Goal: Information Seeking & Learning: Learn about a topic

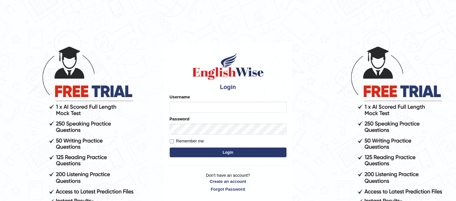
click at [195, 153] on button "Login" at bounding box center [228, 153] width 117 height 10
type input "Joelmensah_parramatta"
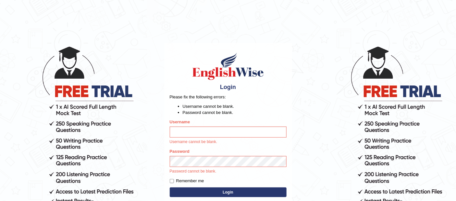
click at [194, 132] on input "Username" at bounding box center [228, 132] width 117 height 11
type input "Joelmensah_parramatta"
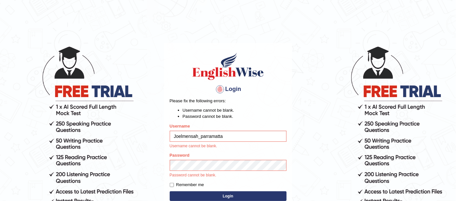
click at [228, 197] on button "Login" at bounding box center [228, 197] width 117 height 10
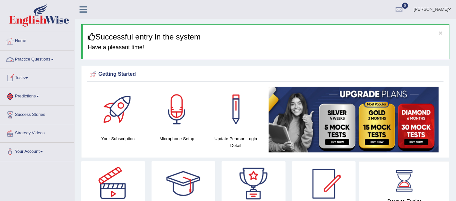
click at [26, 41] on link "Home" at bounding box center [37, 40] width 74 height 16
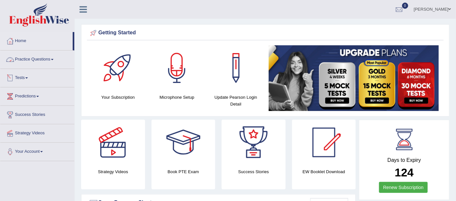
click at [34, 61] on link "Practice Questions" at bounding box center [37, 59] width 74 height 16
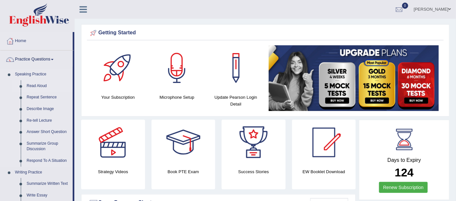
click at [37, 85] on link "Read Aloud" at bounding box center [48, 86] width 49 height 12
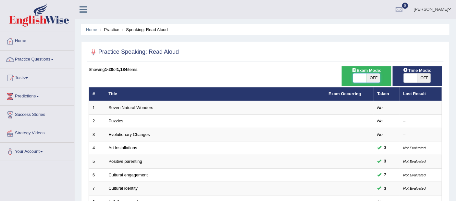
click at [359, 77] on span at bounding box center [360, 78] width 14 height 9
checkbox input "true"
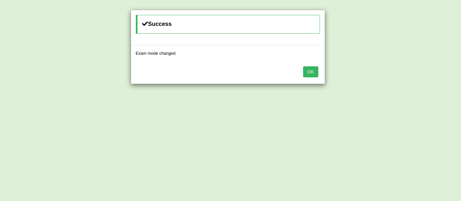
click at [313, 71] on button "OK" at bounding box center [310, 72] width 15 height 11
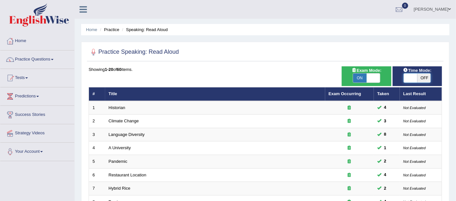
click at [411, 77] on span at bounding box center [411, 78] width 14 height 9
checkbox input "true"
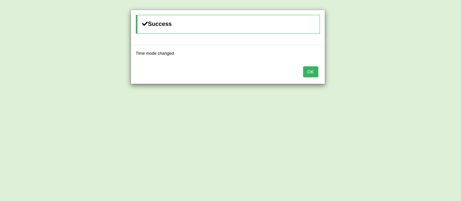
click at [314, 68] on button "OK" at bounding box center [310, 72] width 15 height 11
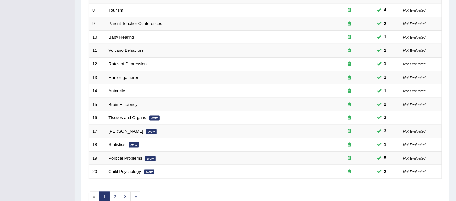
scroll to position [224, 0]
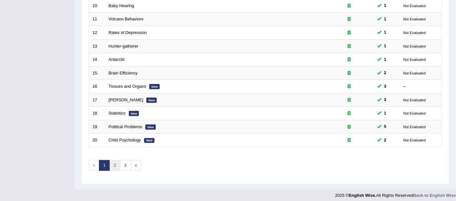
click at [113, 161] on link "2" at bounding box center [114, 166] width 11 height 11
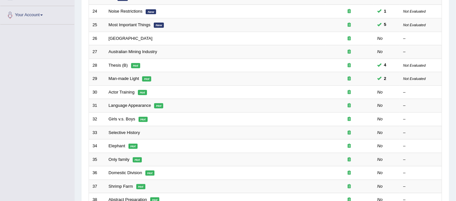
scroll to position [125, 0]
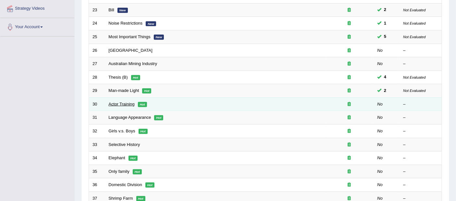
click at [124, 102] on link "Actor Training" at bounding box center [122, 104] width 26 height 5
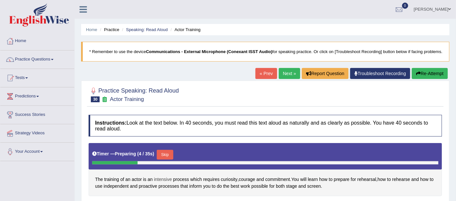
click at [162, 181] on span "intensive" at bounding box center [163, 179] width 18 height 7
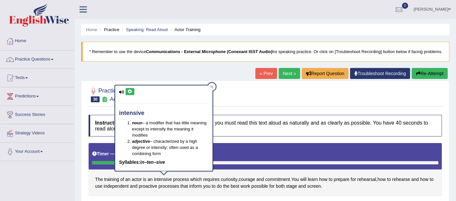
drag, startPoint x: 162, startPoint y: 181, endPoint x: 129, endPoint y: 91, distance: 95.9
click at [129, 91] on body "Toggle navigation Home Practice Questions Speaking Practice Read Aloud Repeat S…" at bounding box center [228, 100] width 456 height 201
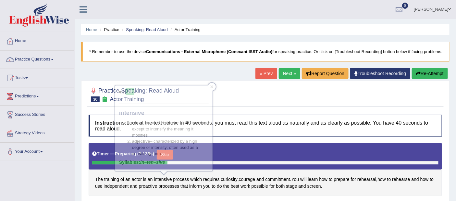
click at [129, 91] on body "Toggle navigation Home Practice Questions Speaking Practice Read Aloud Repeat S…" at bounding box center [228, 100] width 456 height 201
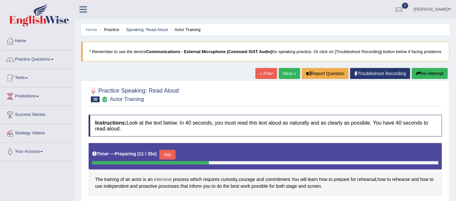
click at [164, 178] on span "intensive" at bounding box center [163, 179] width 18 height 7
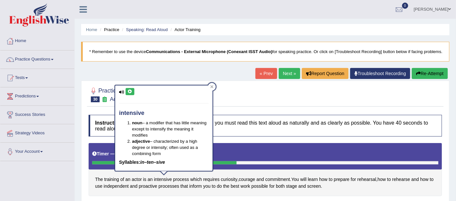
click at [129, 91] on icon at bounding box center [129, 92] width 5 height 4
click at [211, 86] on icon at bounding box center [211, 86] width 3 height 3
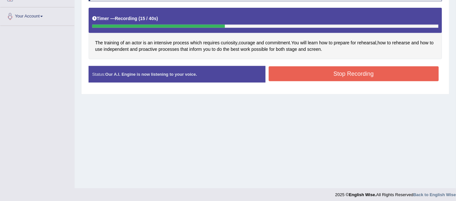
scroll to position [139, 0]
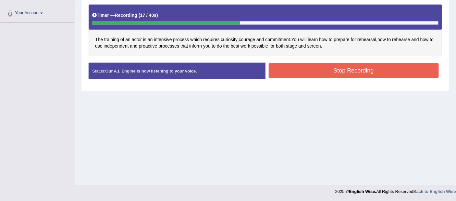
click at [350, 69] on button "Stop Recording" at bounding box center [354, 70] width 170 height 15
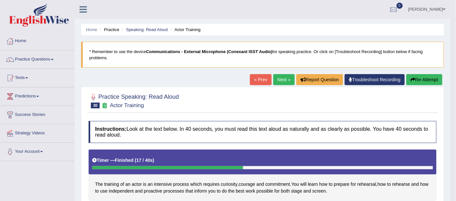
scroll to position [0, 0]
click at [427, 79] on button "Re-Attempt" at bounding box center [424, 79] width 36 height 11
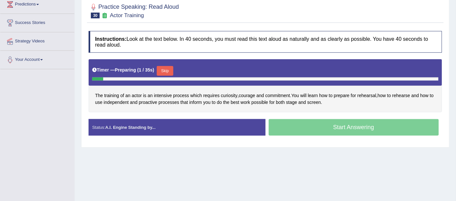
scroll to position [98, 0]
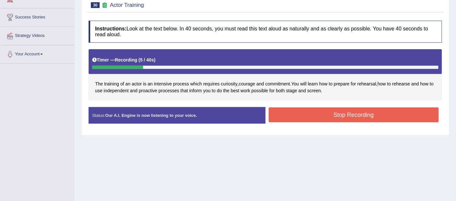
click at [363, 117] on button "Stop Recording" at bounding box center [354, 115] width 170 height 15
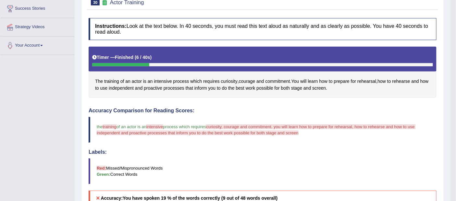
scroll to position [0, 0]
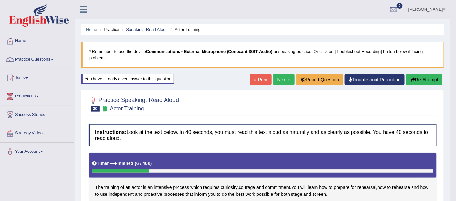
click at [421, 80] on button "Re-Attempt" at bounding box center [424, 79] width 36 height 11
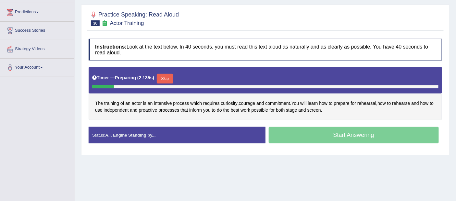
scroll to position [85, 0]
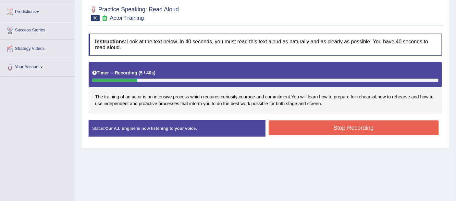
click at [362, 127] on button "Stop Recording" at bounding box center [354, 128] width 170 height 15
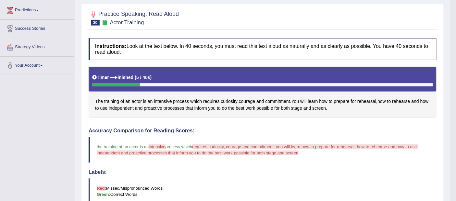
scroll to position [101, 0]
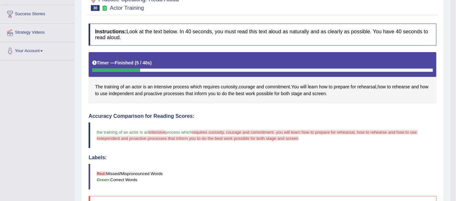
click at [160, 132] on span "intensive" at bounding box center [157, 132] width 17 height 5
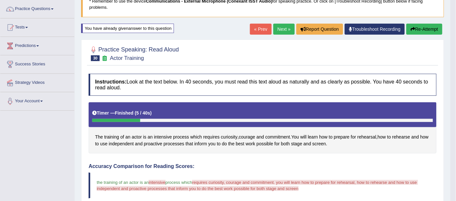
scroll to position [50, 0]
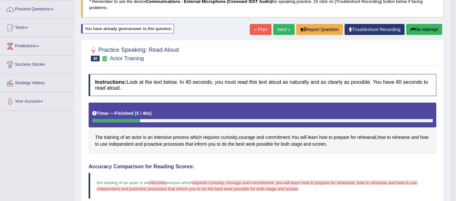
click at [422, 27] on button "Re-Attempt" at bounding box center [424, 29] width 36 height 11
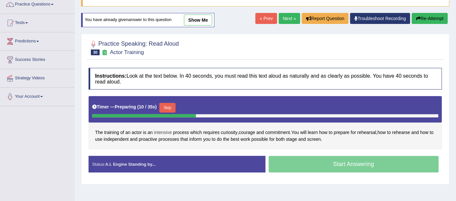
click at [164, 130] on span "intensive" at bounding box center [163, 132] width 18 height 7
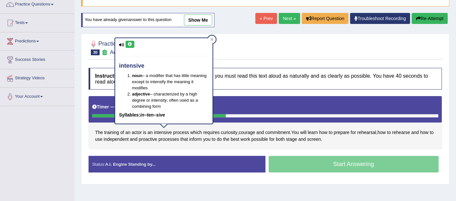
click at [130, 44] on icon at bounding box center [129, 44] width 5 height 4
click at [213, 133] on span "requires" at bounding box center [211, 132] width 17 height 7
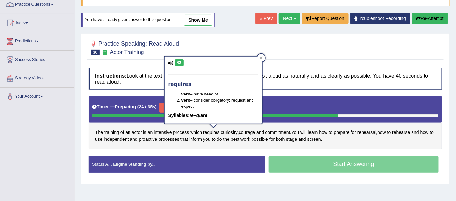
click at [179, 62] on icon at bounding box center [179, 63] width 5 height 4
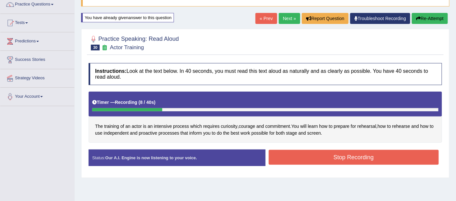
click at [361, 157] on button "Stop Recording" at bounding box center [354, 157] width 170 height 15
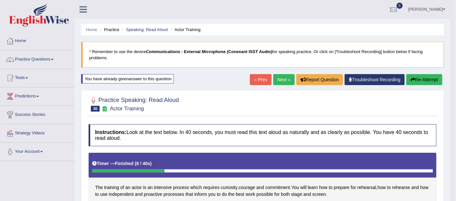
click at [282, 79] on link "Next »" at bounding box center [283, 79] width 21 height 11
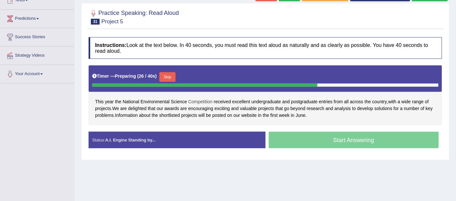
click at [199, 102] on span "Competition" at bounding box center [200, 102] width 24 height 7
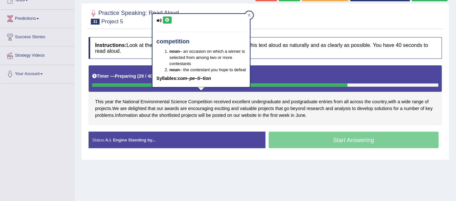
click at [167, 19] on icon at bounding box center [167, 20] width 5 height 4
click at [251, 14] on div at bounding box center [249, 15] width 8 height 8
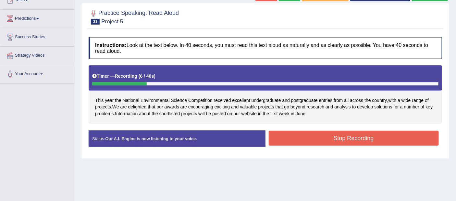
click at [364, 139] on button "Stop Recording" at bounding box center [354, 138] width 170 height 15
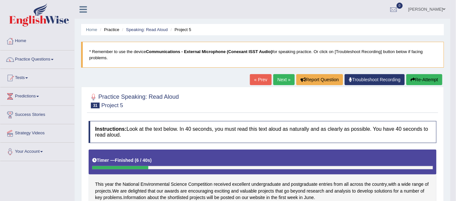
click at [424, 81] on button "Re-Attempt" at bounding box center [424, 79] width 36 height 11
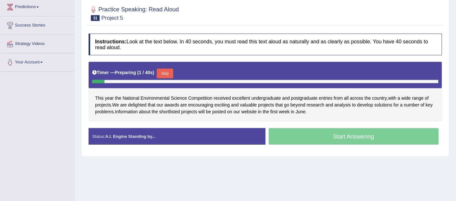
scroll to position [91, 0]
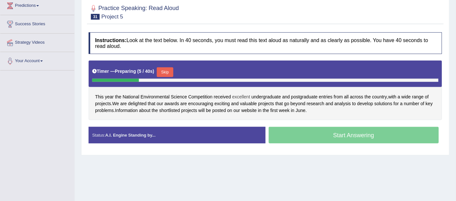
click at [244, 94] on span "excellent" at bounding box center [241, 97] width 18 height 7
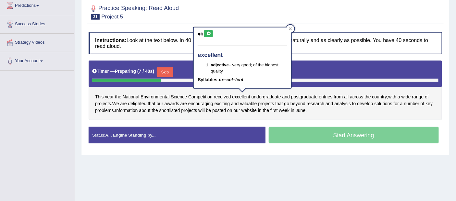
click at [209, 35] on icon at bounding box center [208, 34] width 5 height 4
drag, startPoint x: 208, startPoint y: 31, endPoint x: 234, endPoint y: 72, distance: 47.8
click at [234, 72] on div "excellent adjective – very good; of the highest quality Syllables: ex–cel–lent" at bounding box center [242, 58] width 97 height 61
click at [268, 96] on span "undergraduate" at bounding box center [266, 97] width 30 height 7
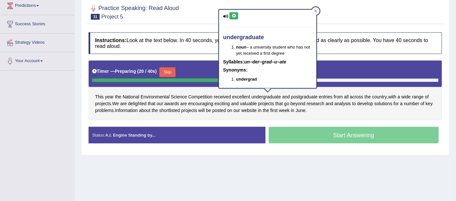
click at [234, 13] on button at bounding box center [233, 15] width 9 height 7
click at [317, 10] on icon at bounding box center [315, 11] width 3 height 3
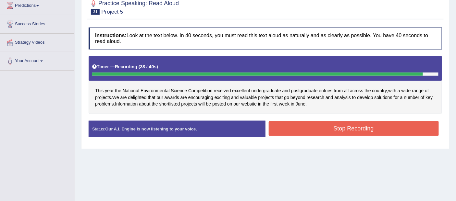
click at [367, 128] on button "Stop Recording" at bounding box center [354, 128] width 170 height 15
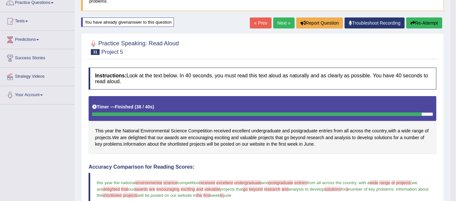
scroll to position [0, 0]
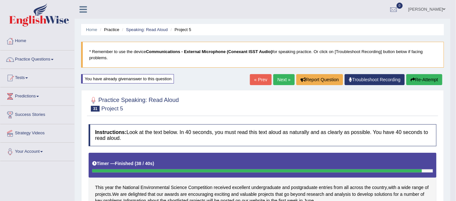
click at [419, 80] on button "Re-Attempt" at bounding box center [424, 79] width 36 height 11
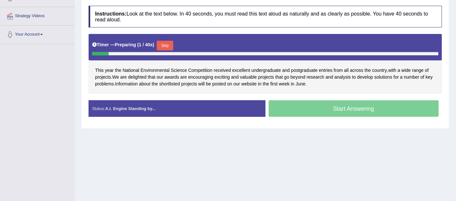
scroll to position [123, 0]
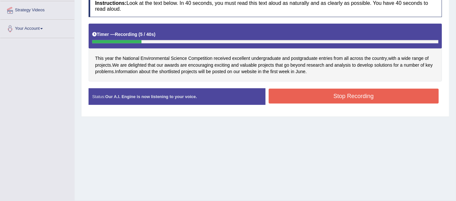
click at [356, 97] on button "Stop Recording" at bounding box center [354, 96] width 170 height 15
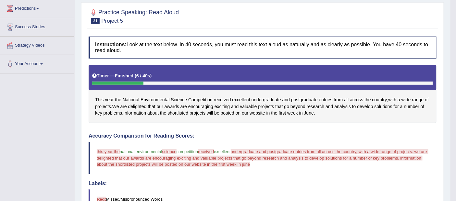
scroll to position [0, 0]
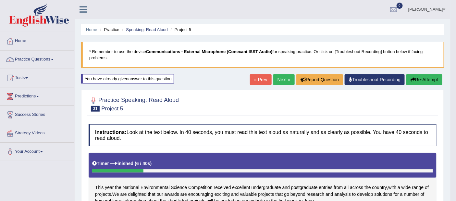
click at [421, 77] on button "Re-Attempt" at bounding box center [424, 79] width 36 height 11
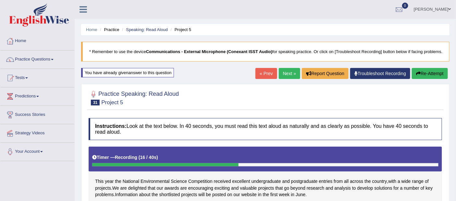
click at [431, 75] on button "Re-Attempt" at bounding box center [430, 73] width 36 height 11
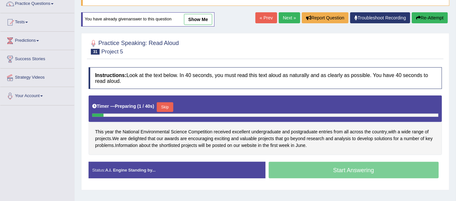
scroll to position [56, 0]
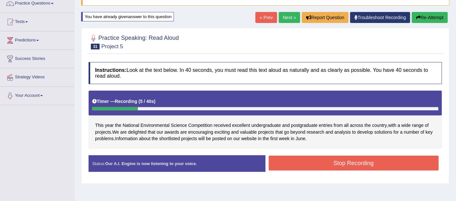
click at [367, 162] on button "Stop Recording" at bounding box center [354, 163] width 170 height 15
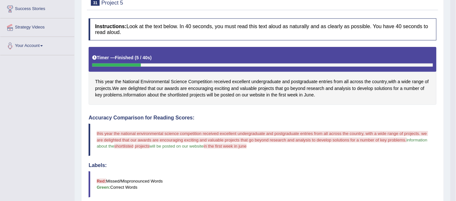
scroll to position [0, 0]
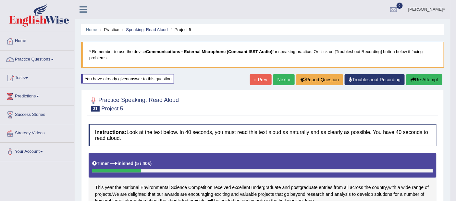
click at [427, 81] on button "Re-Attempt" at bounding box center [424, 79] width 36 height 11
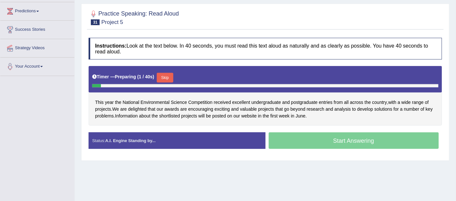
scroll to position [90, 0]
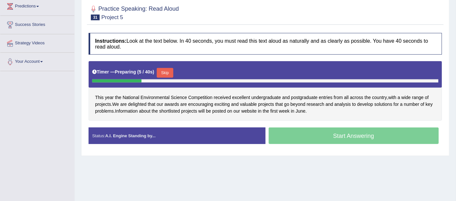
click at [167, 70] on button "Skip" at bounding box center [165, 73] width 16 height 10
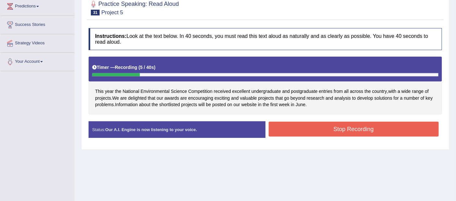
click at [354, 129] on button "Stop Recording" at bounding box center [354, 129] width 170 height 15
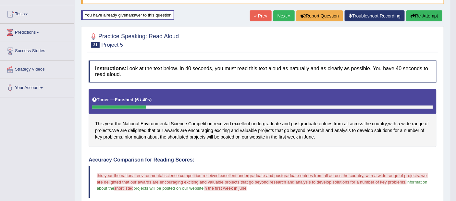
scroll to position [0, 0]
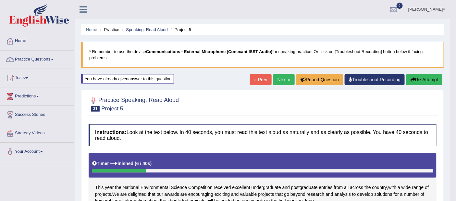
click at [285, 77] on link "Next »" at bounding box center [283, 79] width 21 height 11
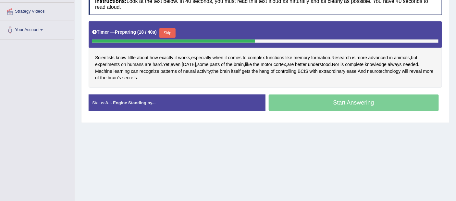
scroll to position [123, 0]
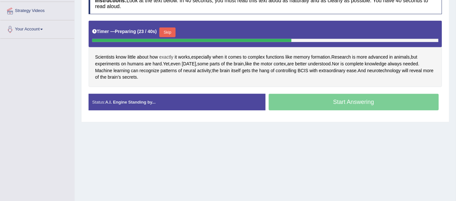
click at [168, 55] on span "exactly" at bounding box center [166, 57] width 14 height 7
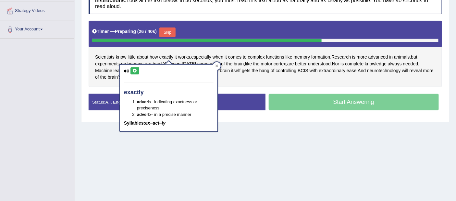
click at [136, 69] on icon at bounding box center [134, 71] width 5 height 4
click at [207, 55] on span "especially" at bounding box center [201, 57] width 20 height 7
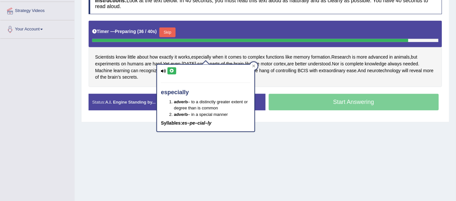
click at [171, 70] on icon at bounding box center [171, 71] width 5 height 4
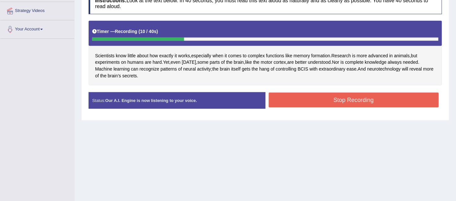
click at [356, 97] on button "Stop Recording" at bounding box center [354, 100] width 170 height 15
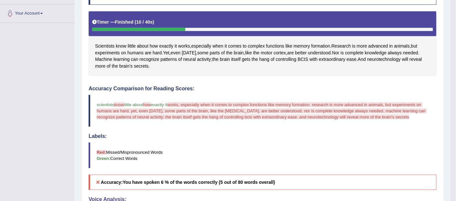
scroll to position [0, 0]
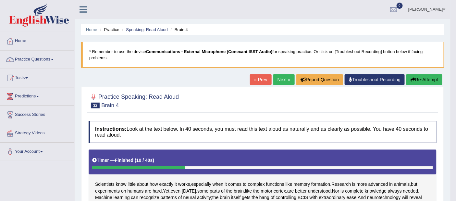
click at [425, 81] on button "Re-Attempt" at bounding box center [424, 79] width 36 height 11
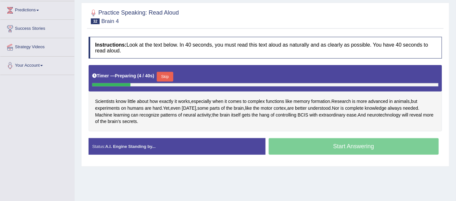
scroll to position [87, 0]
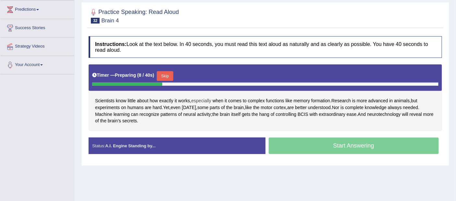
click at [208, 99] on span "especially" at bounding box center [201, 101] width 20 height 7
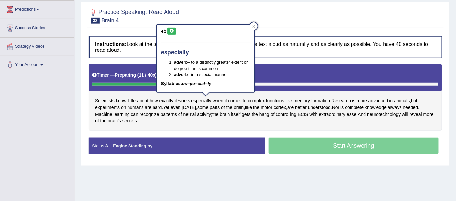
click at [170, 29] on icon at bounding box center [171, 31] width 5 height 4
click at [253, 25] on icon at bounding box center [253, 26] width 3 height 3
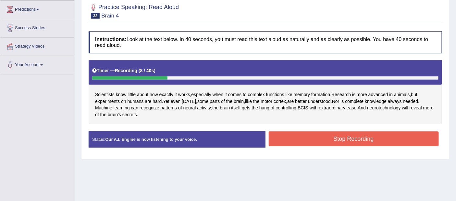
click at [359, 140] on button "Stop Recording" at bounding box center [354, 139] width 170 height 15
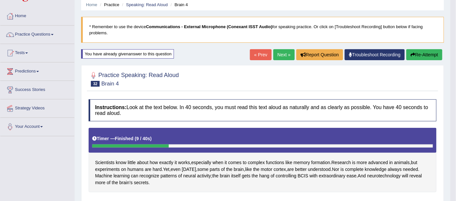
scroll to position [0, 0]
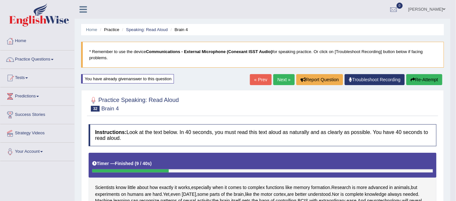
click at [421, 77] on button "Re-Attempt" at bounding box center [424, 79] width 36 height 11
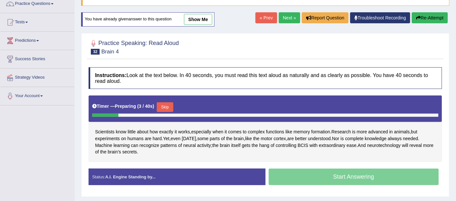
scroll to position [55, 0]
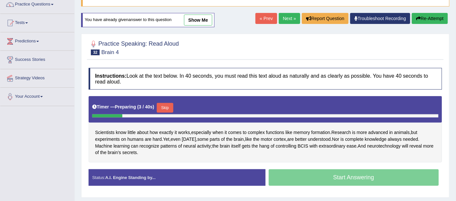
click at [166, 109] on button "Skip" at bounding box center [165, 108] width 16 height 10
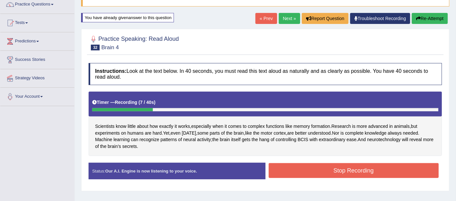
click at [358, 169] on button "Stop Recording" at bounding box center [354, 171] width 170 height 15
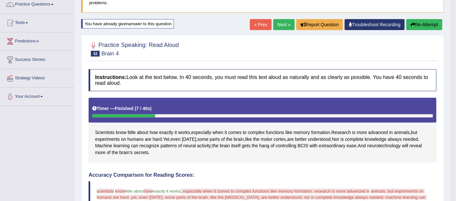
click at [419, 23] on button "Re-Attempt" at bounding box center [424, 24] width 36 height 11
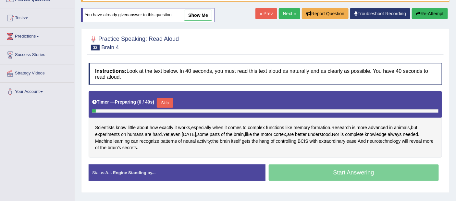
scroll to position [55, 0]
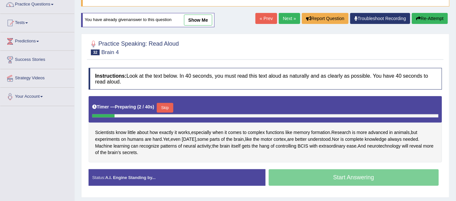
click at [162, 106] on button "Skip" at bounding box center [165, 108] width 16 height 10
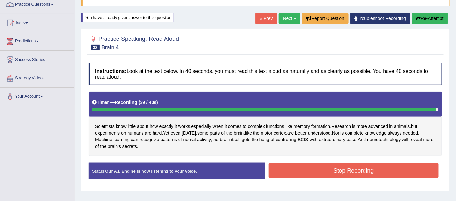
click at [356, 172] on button "Stop Recording" at bounding box center [354, 171] width 170 height 15
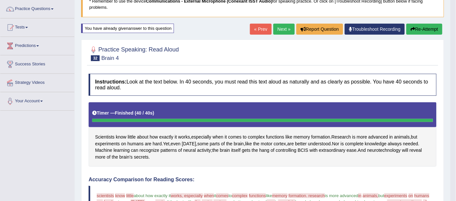
scroll to position [0, 0]
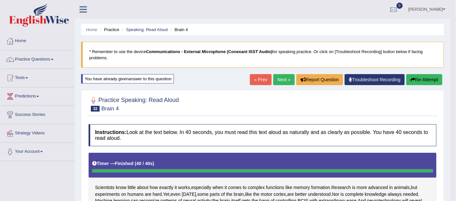
click at [412, 79] on icon "button" at bounding box center [412, 80] width 5 height 5
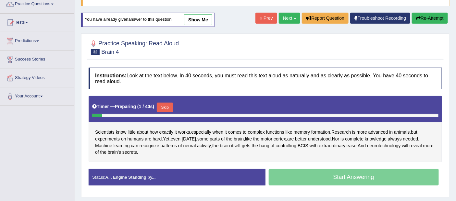
scroll to position [67, 0]
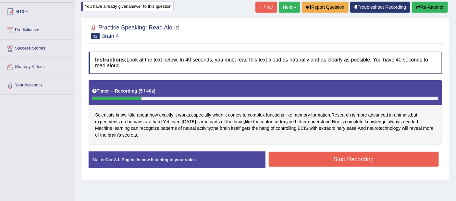
click at [363, 158] on button "Stop Recording" at bounding box center [354, 159] width 170 height 15
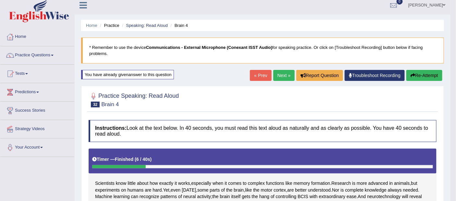
scroll to position [0, 0]
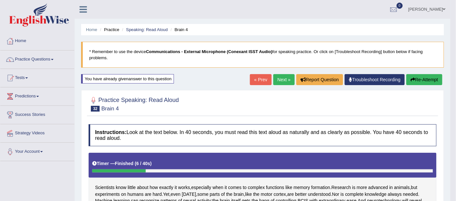
click at [263, 80] on link "« Prev" at bounding box center [260, 79] width 21 height 11
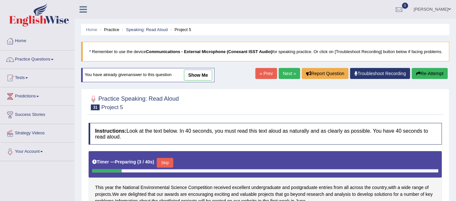
click at [42, 59] on link "Practice Questions" at bounding box center [37, 59] width 74 height 16
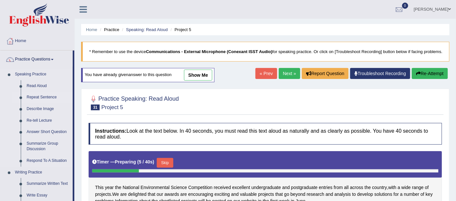
click at [53, 99] on link "Repeat Sentence" at bounding box center [48, 98] width 49 height 12
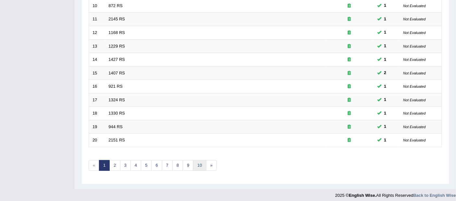
click at [198, 165] on link "10" at bounding box center [199, 166] width 13 height 11
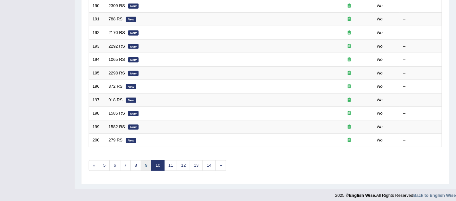
click at [144, 162] on link "9" at bounding box center [146, 166] width 11 height 11
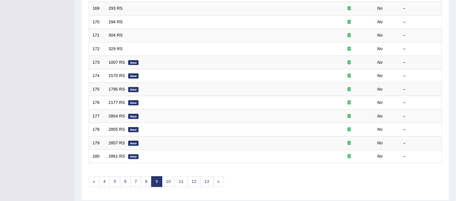
scroll to position [224, 0]
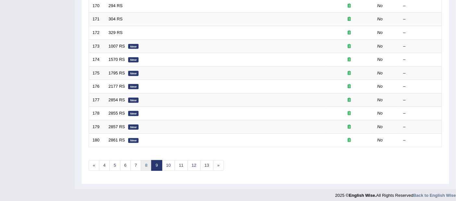
click at [144, 162] on link "8" at bounding box center [146, 166] width 11 height 11
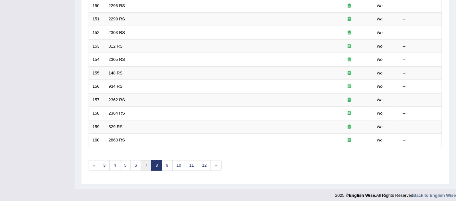
click at [144, 162] on link "7" at bounding box center [146, 166] width 11 height 11
click at [145, 164] on link "6" at bounding box center [146, 166] width 11 height 11
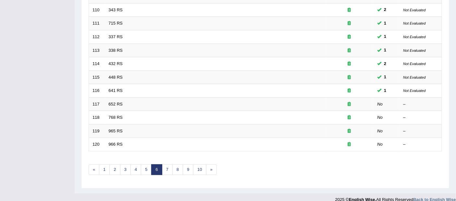
scroll to position [224, 0]
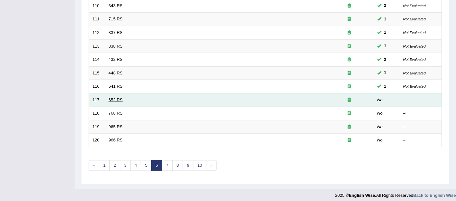
click at [119, 99] on link "652 RS" at bounding box center [116, 100] width 14 height 5
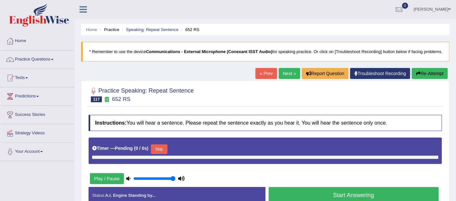
click at [432, 76] on button "Re-Attempt" at bounding box center [430, 73] width 36 height 11
click at [97, 178] on button "Play / Pause" at bounding box center [107, 179] width 34 height 11
click at [163, 146] on button "Skip" at bounding box center [159, 150] width 16 height 10
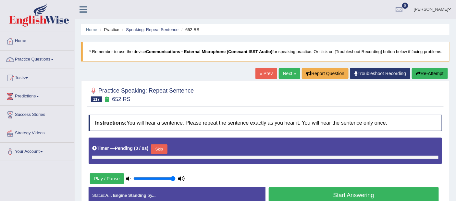
click at [163, 146] on button "Skip" at bounding box center [159, 150] width 16 height 10
click at [285, 74] on link "Next »" at bounding box center [289, 73] width 21 height 11
click at [451, 8] on span at bounding box center [449, 9] width 3 height 4
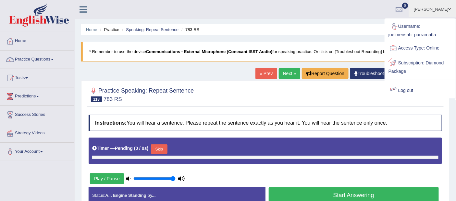
click at [408, 87] on link "Log out" at bounding box center [420, 90] width 70 height 15
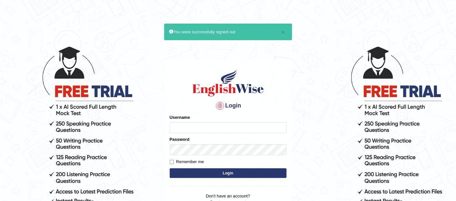
type input "Joelmensah_parramatta"
click at [232, 171] on button "Login" at bounding box center [228, 174] width 117 height 10
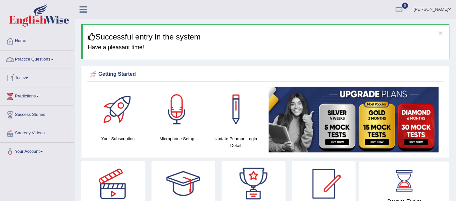
click at [45, 56] on link "Practice Questions" at bounding box center [37, 59] width 74 height 16
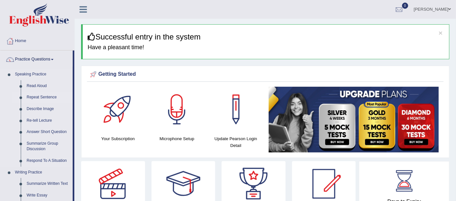
click at [44, 96] on link "Repeat Sentence" at bounding box center [48, 98] width 49 height 12
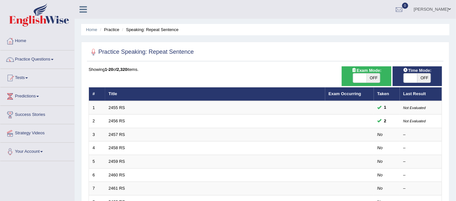
click at [360, 77] on span at bounding box center [360, 78] width 14 height 9
checkbox input "true"
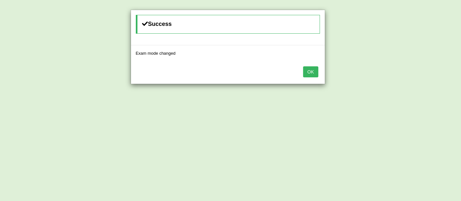
click at [310, 69] on button "OK" at bounding box center [310, 72] width 15 height 11
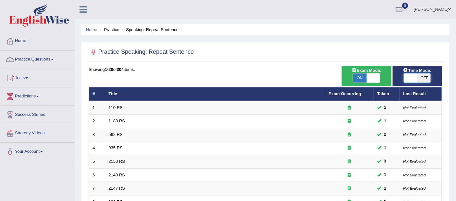
click at [410, 79] on span at bounding box center [411, 78] width 14 height 9
checkbox input "true"
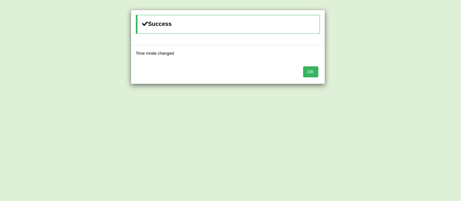
click at [314, 67] on button "OK" at bounding box center [310, 72] width 15 height 11
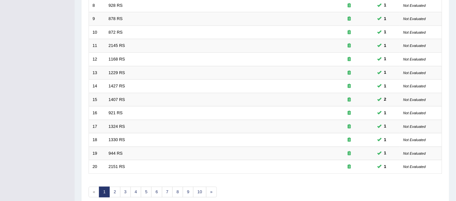
scroll to position [224, 0]
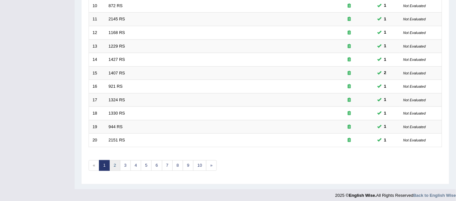
click at [114, 163] on link "2" at bounding box center [114, 166] width 11 height 11
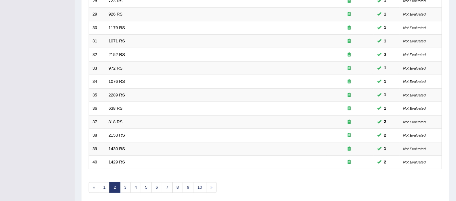
scroll to position [224, 0]
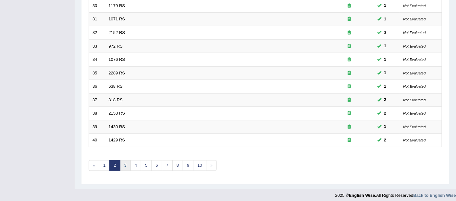
click at [125, 161] on link "3" at bounding box center [125, 166] width 11 height 11
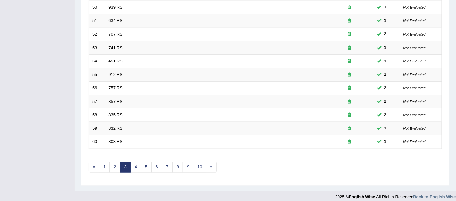
scroll to position [224, 0]
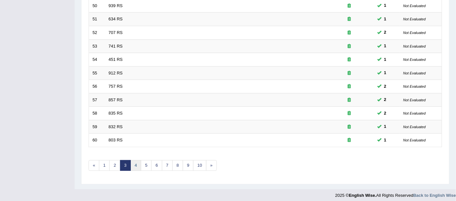
click at [134, 162] on link "4" at bounding box center [135, 166] width 11 height 11
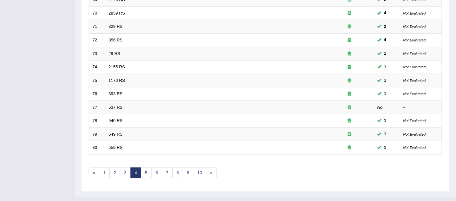
scroll to position [224, 0]
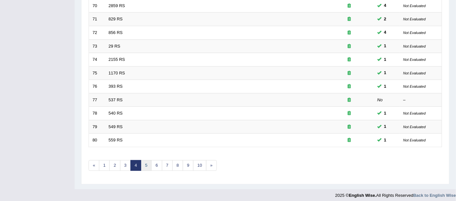
click at [143, 162] on link "5" at bounding box center [146, 166] width 11 height 11
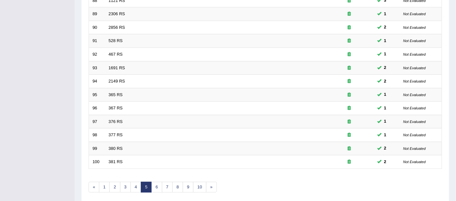
scroll to position [224, 0]
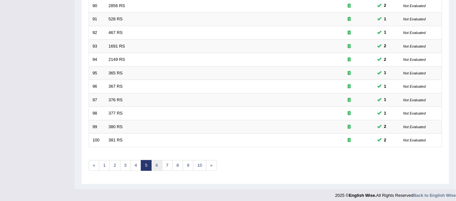
click at [154, 161] on link "6" at bounding box center [156, 166] width 11 height 11
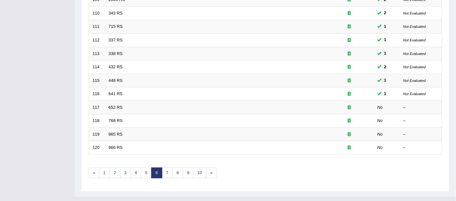
scroll to position [224, 0]
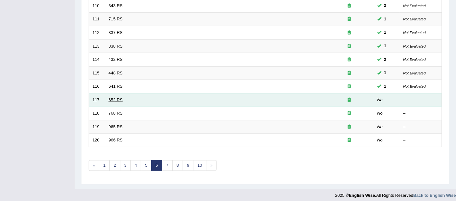
click at [114, 99] on link "652 RS" at bounding box center [116, 100] width 14 height 5
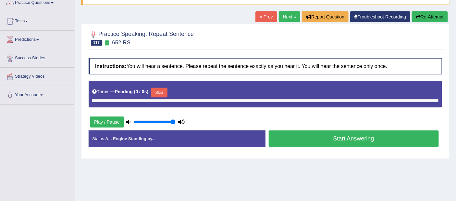
scroll to position [57, 0]
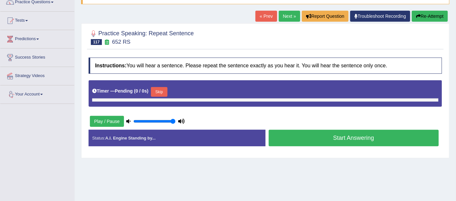
click at [158, 92] on button "Skip" at bounding box center [159, 92] width 16 height 10
click at [284, 15] on link "Next »" at bounding box center [289, 16] width 21 height 11
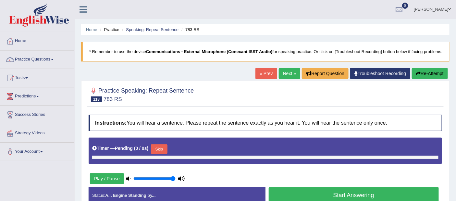
click at [432, 72] on button "Re-Attempt" at bounding box center [430, 73] width 36 height 11
click at [282, 75] on link "Next »" at bounding box center [289, 73] width 21 height 11
click at [285, 74] on link "Next »" at bounding box center [289, 73] width 21 height 11
click at [285, 75] on link "Next »" at bounding box center [289, 73] width 21 height 11
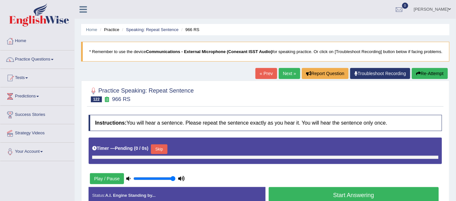
click at [450, 10] on span at bounding box center [449, 9] width 3 height 4
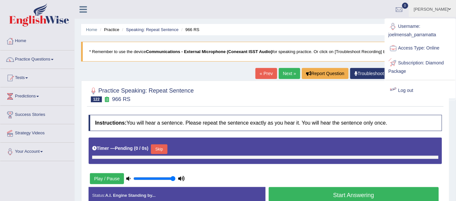
click at [407, 88] on link "Log out" at bounding box center [420, 90] width 70 height 15
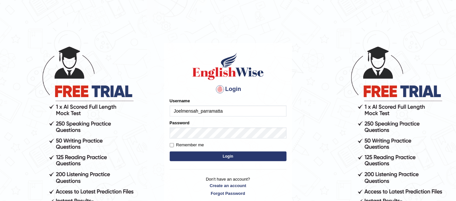
click at [223, 157] on button "Login" at bounding box center [228, 157] width 117 height 10
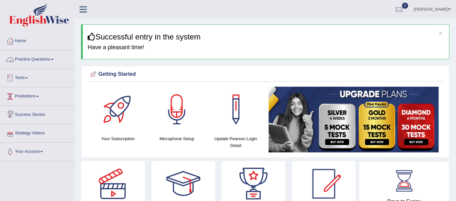
click at [32, 55] on link "Practice Questions" at bounding box center [37, 59] width 74 height 16
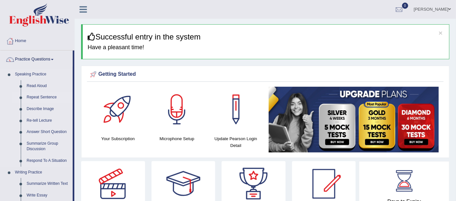
click at [38, 96] on link "Repeat Sentence" at bounding box center [48, 98] width 49 height 12
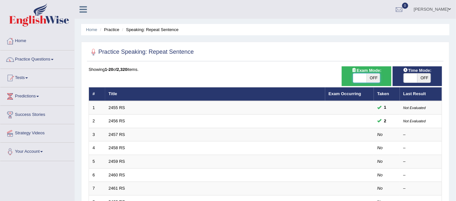
click at [359, 78] on span at bounding box center [360, 78] width 14 height 9
checkbox input "true"
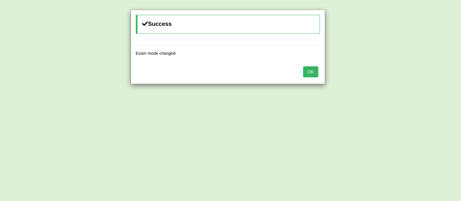
click at [311, 71] on button "OK" at bounding box center [310, 72] width 15 height 11
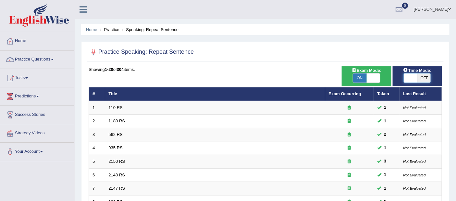
click at [408, 77] on span at bounding box center [411, 78] width 14 height 9
checkbox input "true"
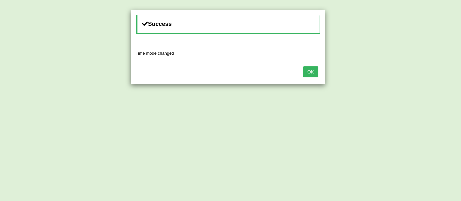
click at [311, 68] on button "OK" at bounding box center [310, 72] width 15 height 11
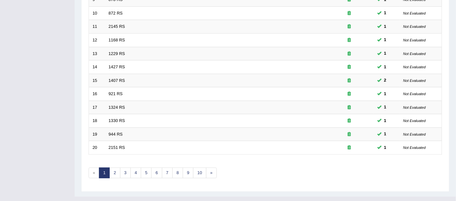
scroll to position [224, 0]
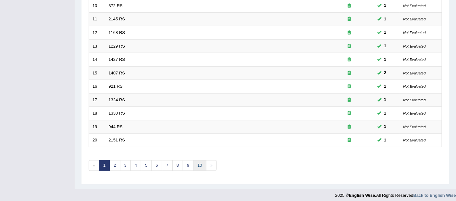
click at [199, 164] on link "10" at bounding box center [199, 166] width 13 height 11
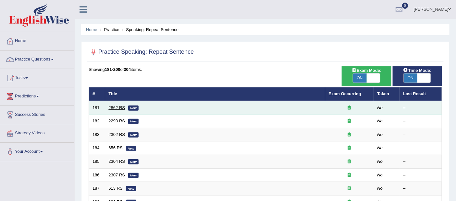
click at [111, 108] on link "2862 RS" at bounding box center [117, 107] width 17 height 5
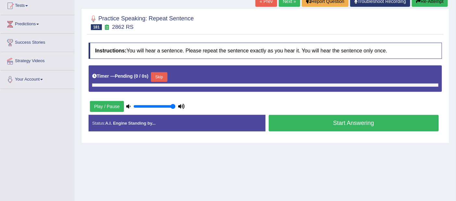
scroll to position [89, 0]
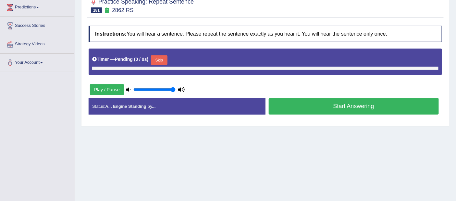
click at [354, 109] on button "Start Answering" at bounding box center [354, 106] width 170 height 17
click at [351, 105] on button "Start Answering" at bounding box center [354, 106] width 170 height 17
click at [351, 109] on button "Start Answering" at bounding box center [354, 106] width 170 height 17
click at [99, 89] on button "Play / Pause" at bounding box center [107, 89] width 34 height 11
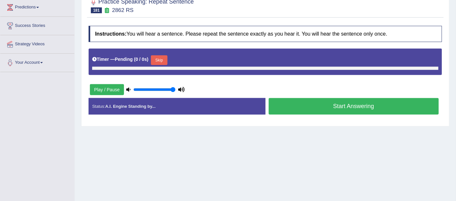
click at [173, 89] on input "range" at bounding box center [154, 89] width 42 height 5
click at [152, 88] on input "range" at bounding box center [154, 89] width 42 height 5
click at [138, 88] on input "range" at bounding box center [154, 89] width 42 height 5
click at [179, 88] on icon at bounding box center [181, 90] width 6 height 4
click at [173, 86] on div "Play / Pause" at bounding box center [137, 90] width 97 height 16
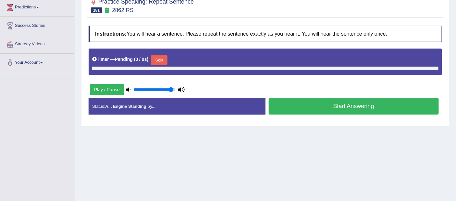
click at [170, 89] on input "range" at bounding box center [154, 89] width 42 height 5
type input "1"
click at [174, 88] on input "range" at bounding box center [154, 89] width 42 height 5
click at [160, 58] on button "Skip" at bounding box center [159, 60] width 16 height 10
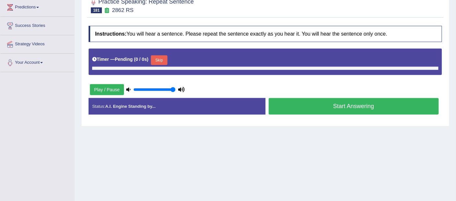
click at [160, 58] on button "Skip" at bounding box center [159, 60] width 16 height 10
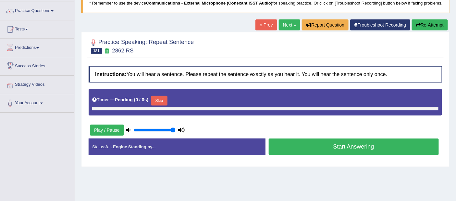
scroll to position [0, 0]
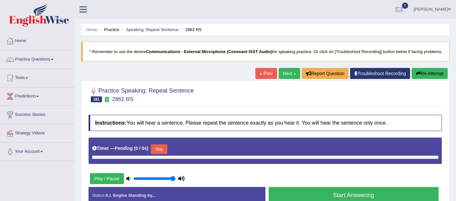
click at [287, 72] on link "Next »" at bounding box center [289, 73] width 21 height 11
click at [449, 8] on span at bounding box center [449, 9] width 3 height 4
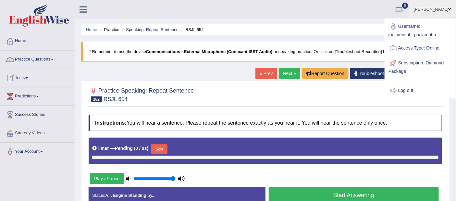
click at [33, 57] on link "Practice Questions" at bounding box center [37, 59] width 74 height 16
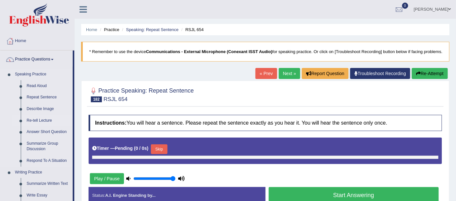
click at [39, 119] on link "Re-tell Lecture" at bounding box center [48, 121] width 49 height 12
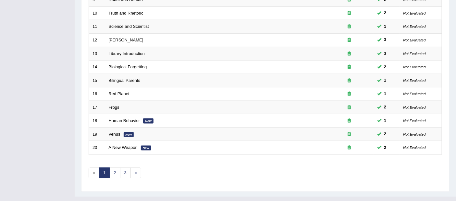
scroll to position [224, 0]
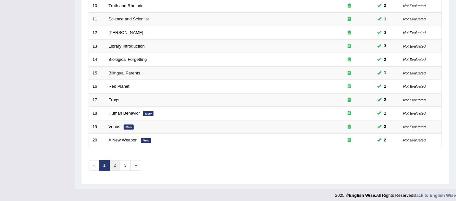
click at [115, 163] on link "2" at bounding box center [114, 166] width 11 height 11
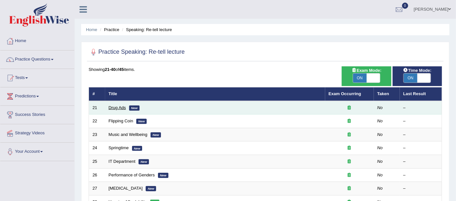
click at [115, 108] on link "Drug Ads" at bounding box center [117, 107] width 17 height 5
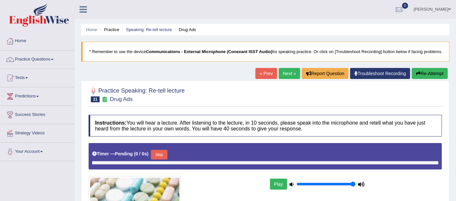
click at [449, 8] on span at bounding box center [449, 9] width 3 height 4
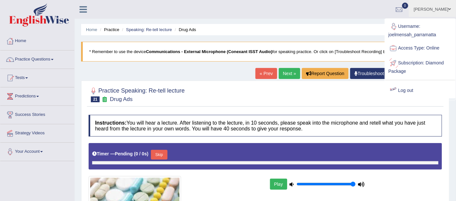
click at [407, 89] on link "Log out" at bounding box center [420, 90] width 70 height 15
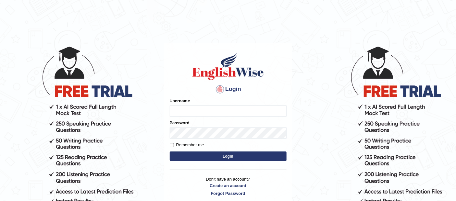
type input "Joelmensah_parramatta"
click at [230, 157] on button "Login" at bounding box center [228, 157] width 117 height 10
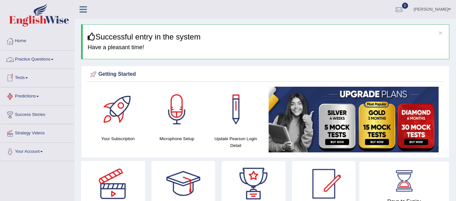
click at [36, 60] on link "Practice Questions" at bounding box center [37, 59] width 74 height 16
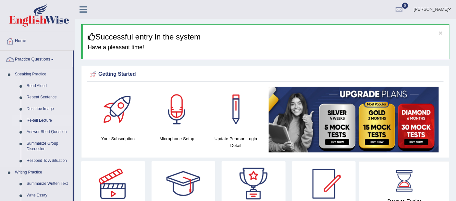
click at [38, 120] on link "Re-tell Lecture" at bounding box center [48, 121] width 49 height 12
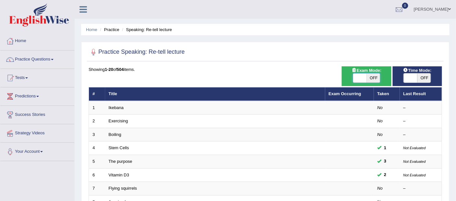
click at [358, 80] on span at bounding box center [360, 78] width 14 height 9
checkbox input "true"
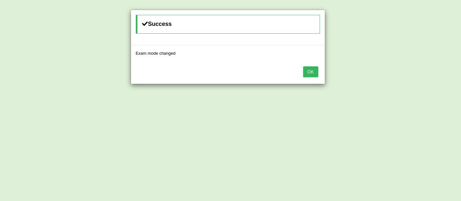
click at [313, 69] on button "OK" at bounding box center [310, 72] width 15 height 11
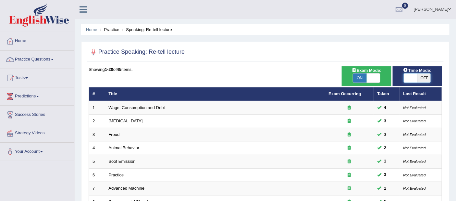
click at [411, 77] on span at bounding box center [411, 78] width 14 height 9
checkbox input "true"
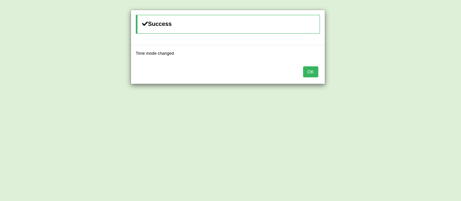
click at [312, 71] on button "OK" at bounding box center [310, 72] width 15 height 11
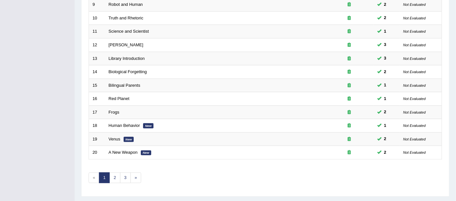
scroll to position [224, 0]
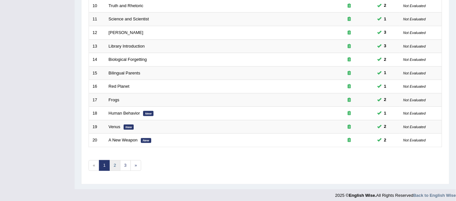
click at [116, 164] on link "2" at bounding box center [114, 166] width 11 height 11
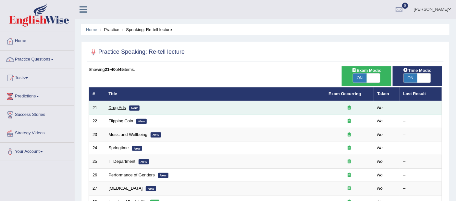
click at [115, 107] on link "Drug Ads" at bounding box center [117, 107] width 17 height 5
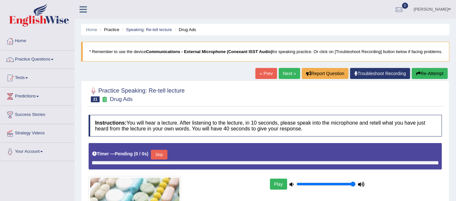
click at [154, 155] on button "Skip" at bounding box center [159, 155] width 16 height 10
click at [279, 185] on button "Play" at bounding box center [278, 184] width 17 height 11
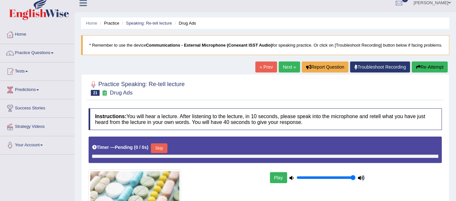
scroll to position [7, 0]
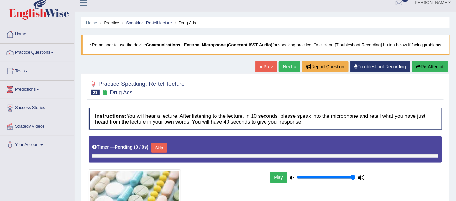
click at [424, 67] on button "Re-Attempt" at bounding box center [430, 66] width 36 height 11
click at [362, 179] on icon at bounding box center [361, 178] width 6 height 4
click at [358, 176] on icon at bounding box center [361, 178] width 6 height 4
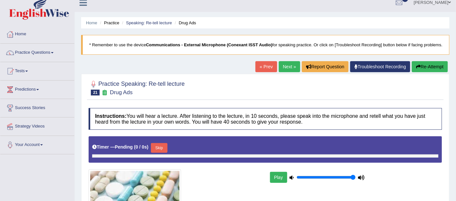
click at [358, 176] on icon at bounding box center [361, 178] width 6 height 4
click at [291, 177] on icon at bounding box center [292, 178] width 4 height 4
click at [297, 177] on input "range" at bounding box center [326, 177] width 59 height 5
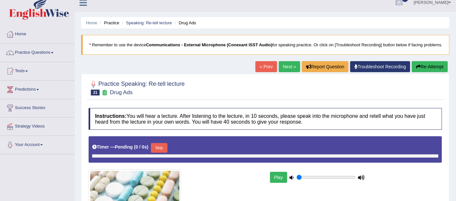
click at [277, 175] on button "Play" at bounding box center [278, 177] width 17 height 11
type input "1"
click at [353, 177] on input "range" at bounding box center [326, 177] width 59 height 5
click at [364, 176] on icon at bounding box center [361, 178] width 6 height 4
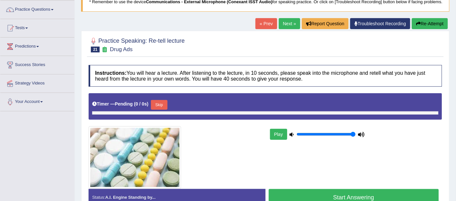
scroll to position [49, 0]
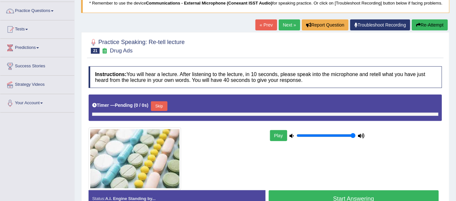
click at [338, 194] on button "Start Answering" at bounding box center [354, 199] width 170 height 17
click at [158, 104] on button "Skip" at bounding box center [159, 107] width 16 height 10
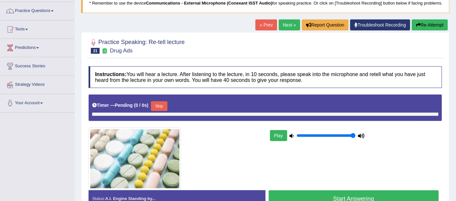
click at [158, 104] on button "Skip" at bounding box center [159, 107] width 16 height 10
drag, startPoint x: 158, startPoint y: 104, endPoint x: 208, endPoint y: 124, distance: 53.6
click at [208, 124] on div "Instructions: You will hear a lecture. After listening to the lecture, in 10 se…" at bounding box center [265, 139] width 357 height 152
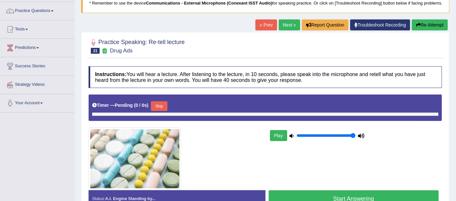
click at [208, 124] on div "Play" at bounding box center [265, 143] width 360 height 96
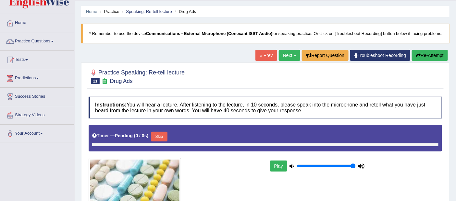
scroll to position [0, 0]
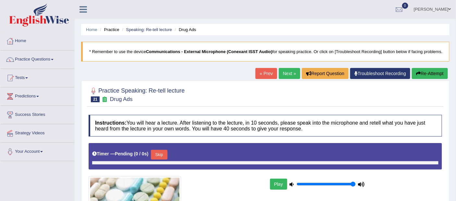
click at [208, 124] on h4 "Instructions: You will hear a lecture. After listening to the lecture, in 10 se…" at bounding box center [265, 126] width 353 height 22
click at [215, 51] on b "Communications - External Microphone (Conexant ISST Audio)" at bounding box center [209, 51] width 127 height 5
click at [238, 53] on b "Communications - External Microphone (Conexant ISST Audio)" at bounding box center [209, 51] width 127 height 5
click at [353, 51] on blockquote "* Remember to use the device Communications - External Microphone (Conexant ISS…" at bounding box center [265, 52] width 368 height 20
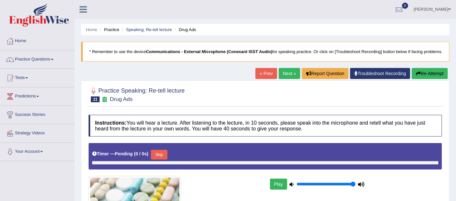
click at [380, 73] on link "Troubleshoot Recording" at bounding box center [380, 73] width 60 height 11
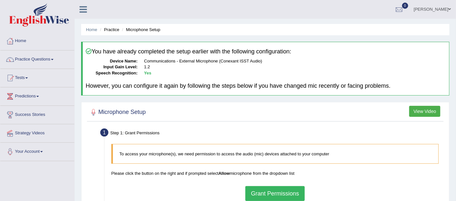
click at [276, 194] on button "Grant Permissions" at bounding box center [274, 194] width 59 height 15
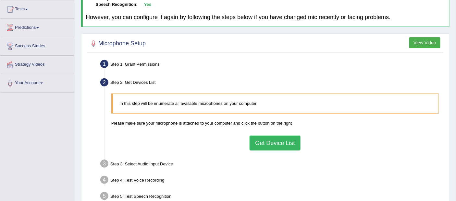
scroll to position [139, 0]
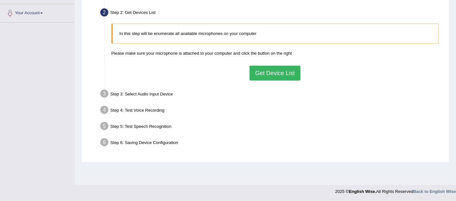
click at [282, 72] on button "Get Device List" at bounding box center [274, 73] width 51 height 15
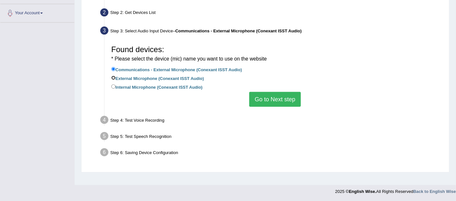
click at [114, 77] on input "External Microphone (Conexant ISST Audio)" at bounding box center [113, 78] width 4 height 4
radio input "true"
click at [116, 67] on label "Communications - External Microphone (Conexant ISST Audio)" at bounding box center [176, 69] width 131 height 7
click at [115, 67] on input "Communications - External Microphone (Conexant ISST Audio)" at bounding box center [113, 69] width 4 height 4
radio input "true"
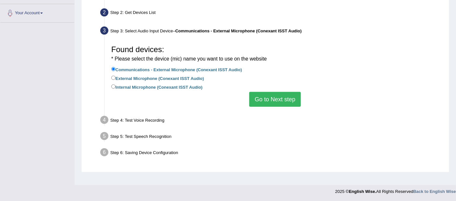
click at [281, 100] on button "Go to Next step" at bounding box center [275, 99] width 52 height 15
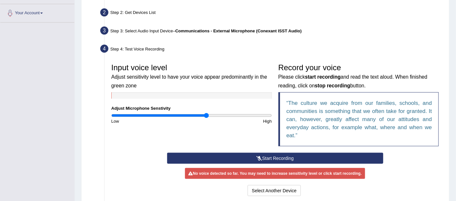
click at [269, 156] on button "Start Recording" at bounding box center [275, 158] width 216 height 11
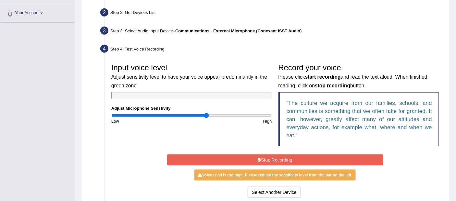
click at [272, 159] on button "Stop Recording" at bounding box center [275, 160] width 216 height 11
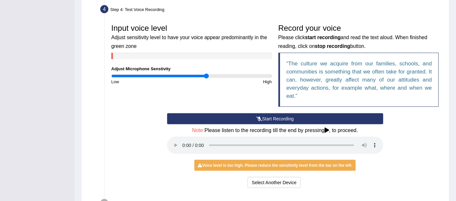
scroll to position [178, 0]
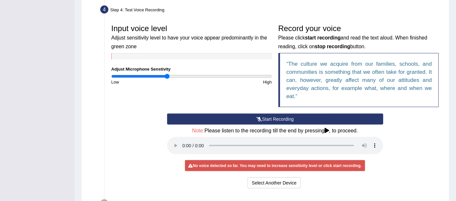
type input "0.7"
click at [167, 76] on input "range" at bounding box center [191, 76] width 161 height 5
click at [273, 117] on button "Start Recording" at bounding box center [275, 119] width 216 height 11
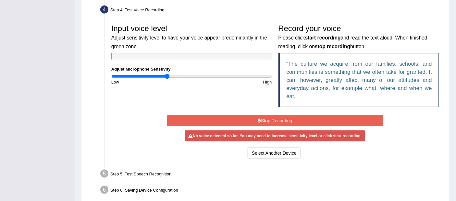
click at [273, 117] on button "Stop Recording" at bounding box center [275, 120] width 216 height 11
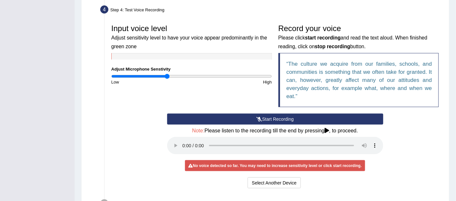
click at [273, 117] on button "Start Recording" at bounding box center [275, 119] width 216 height 11
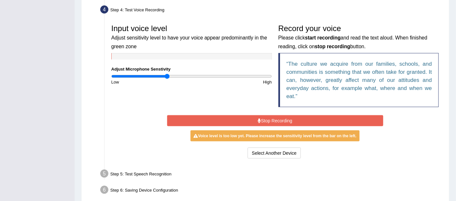
click at [273, 117] on button "Stop Recording" at bounding box center [275, 120] width 216 height 11
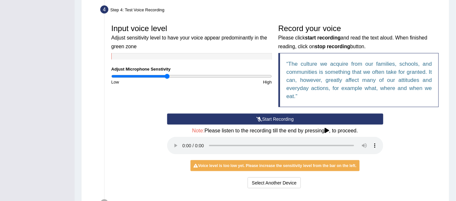
click at [270, 119] on button "Start Recording" at bounding box center [275, 119] width 216 height 11
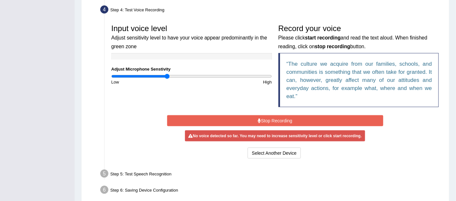
click at [270, 119] on button "Stop Recording" at bounding box center [275, 120] width 216 height 11
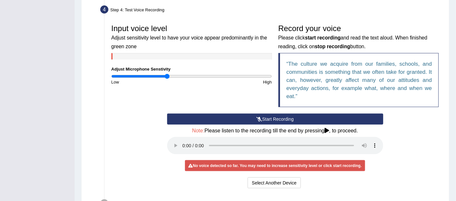
click at [271, 116] on button "Start Recording" at bounding box center [275, 119] width 216 height 11
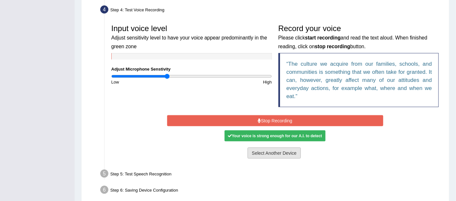
click at [273, 150] on button "Select Another Device" at bounding box center [274, 153] width 53 height 11
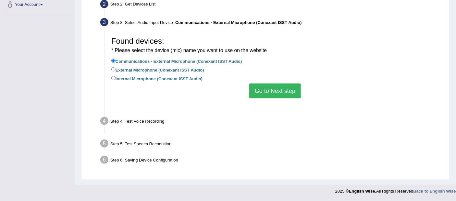
scroll to position [139, 0]
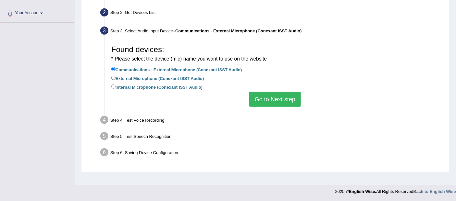
click at [281, 99] on button "Go to Next step" at bounding box center [275, 99] width 52 height 15
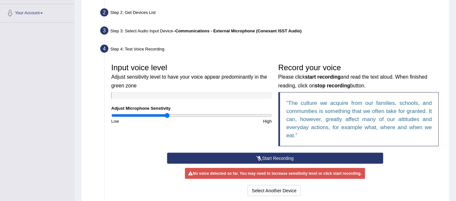
click at [268, 156] on button "Start Recording" at bounding box center [275, 158] width 216 height 11
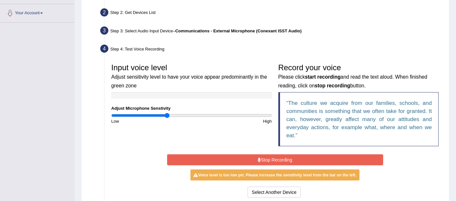
click at [268, 156] on button "Stop Recording" at bounding box center [275, 160] width 216 height 11
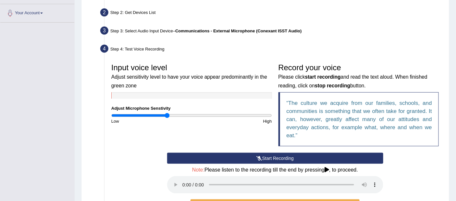
click at [273, 160] on button "Start Recording" at bounding box center [275, 158] width 216 height 11
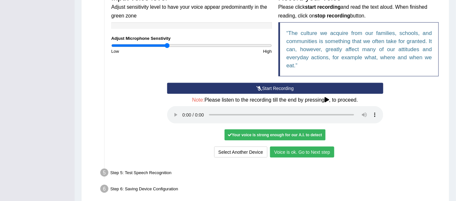
scroll to position [209, 0]
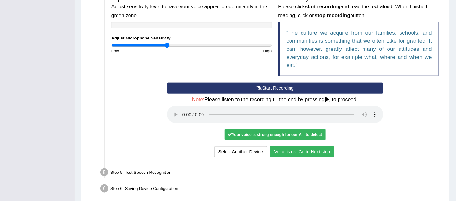
click at [292, 151] on button "Voice is ok. Go to Next step" at bounding box center [302, 152] width 64 height 11
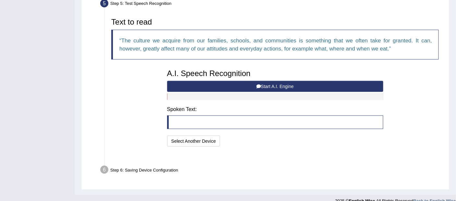
scroll to position [202, 0]
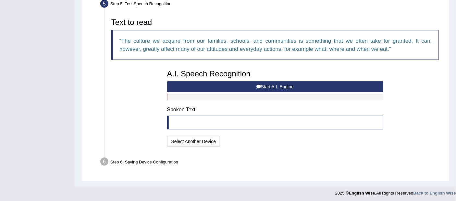
click at [280, 85] on button "Start A.I. Engine" at bounding box center [275, 86] width 216 height 11
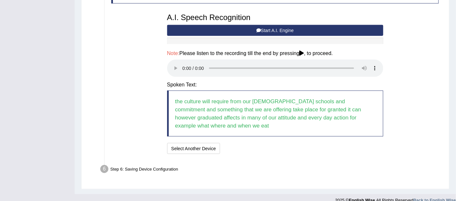
scroll to position [266, 0]
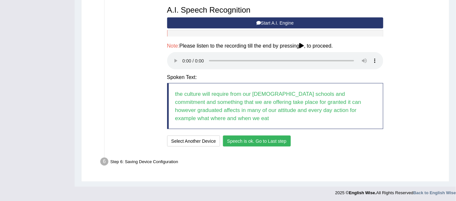
click at [252, 137] on button "Speech is ok. Go to Last step" at bounding box center [257, 141] width 68 height 11
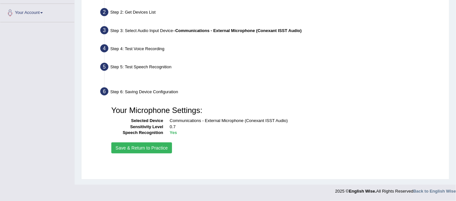
scroll to position [139, 0]
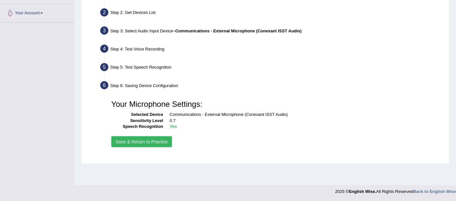
click at [144, 139] on button "Save & Return to Practice" at bounding box center [141, 142] width 61 height 11
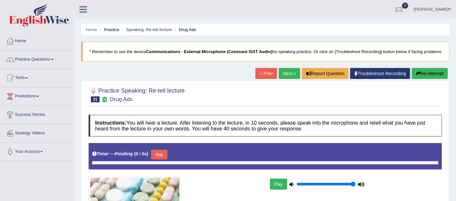
click at [431, 73] on button "Re-Attempt" at bounding box center [430, 73] width 36 height 11
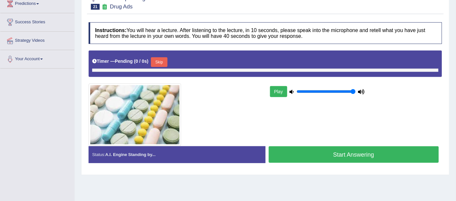
scroll to position [139, 0]
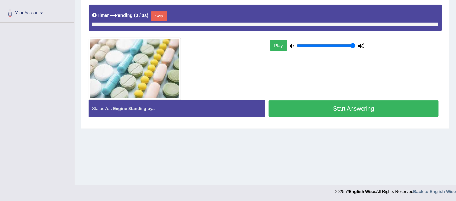
click at [195, 109] on div "Status: A.I. Engine Standing by..." at bounding box center [177, 109] width 177 height 17
click at [375, 107] on button "Start Answering" at bounding box center [354, 109] width 170 height 17
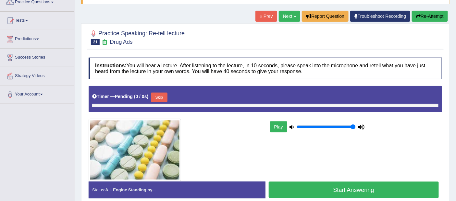
scroll to position [0, 0]
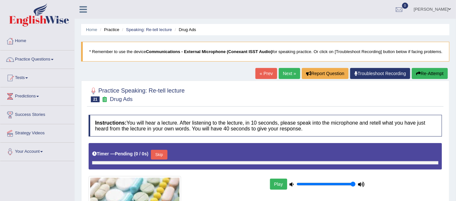
click at [450, 9] on span at bounding box center [449, 9] width 3 height 4
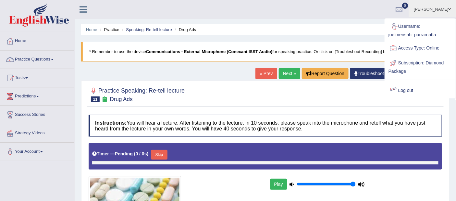
click at [408, 87] on link "Log out" at bounding box center [420, 90] width 70 height 15
